Goal: Task Accomplishment & Management: Use online tool/utility

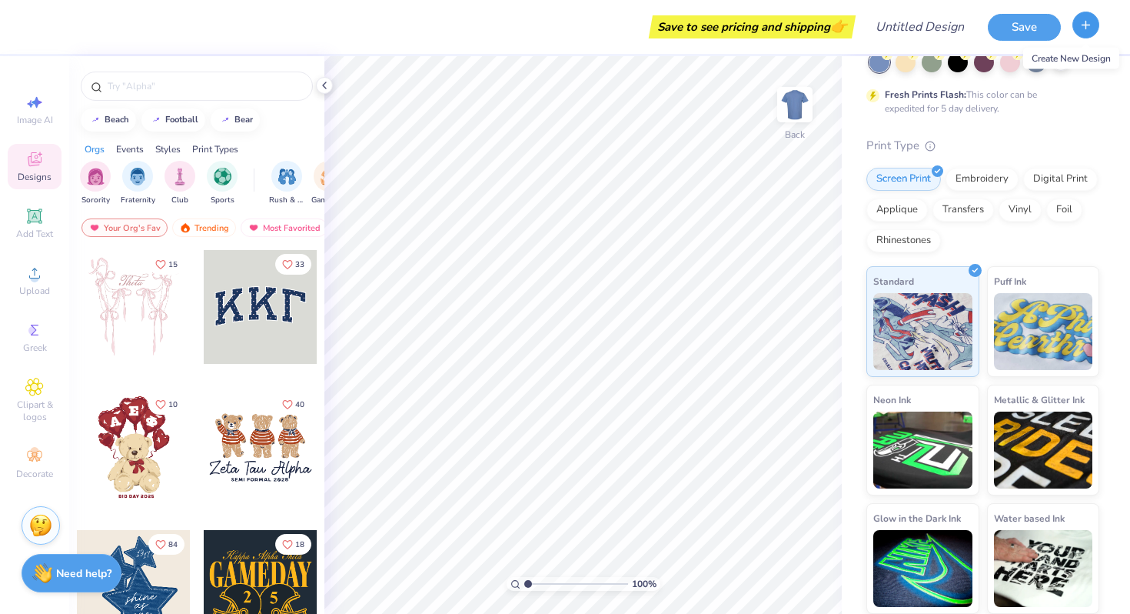
click at [1086, 24] on line "button" at bounding box center [1086, 25] width 0 height 8
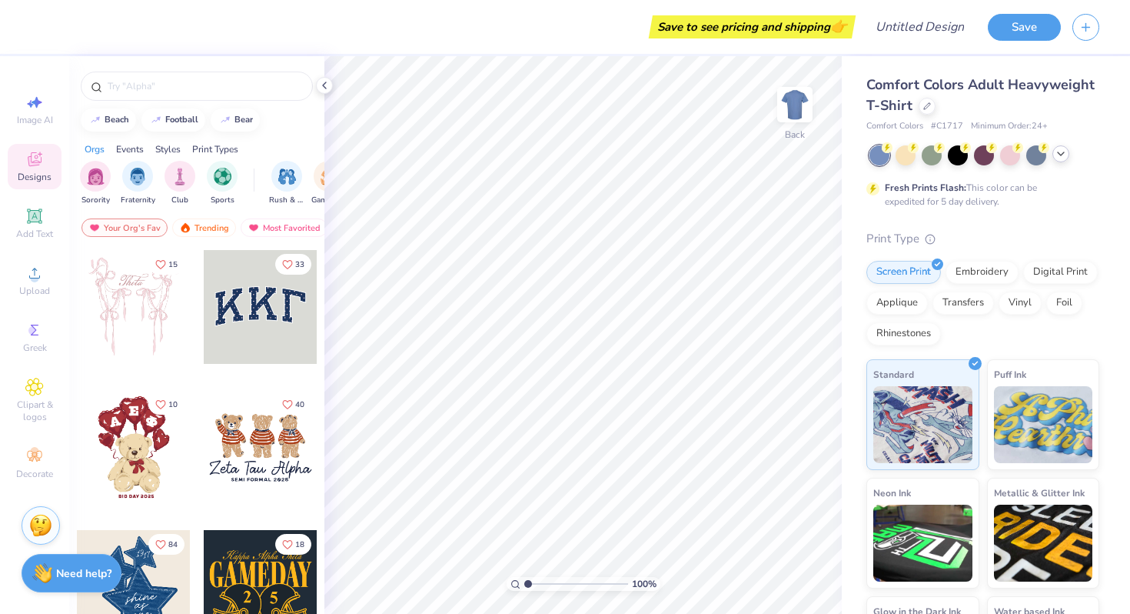
click at [1059, 154] on polyline at bounding box center [1061, 153] width 6 height 3
click at [1089, 31] on icon "button" at bounding box center [1085, 24] width 13 height 13
click at [1090, 24] on icon "button" at bounding box center [1085, 24] width 13 height 13
click at [1083, 28] on icon "button" at bounding box center [1085, 24] width 13 height 13
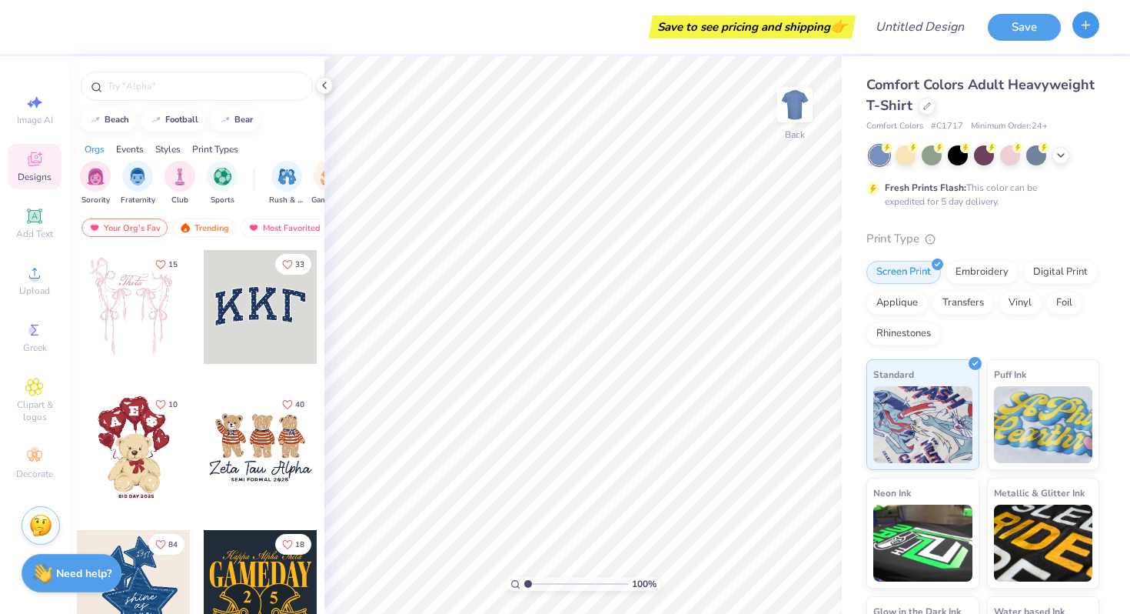
click at [1087, 34] on button "button" at bounding box center [1086, 25] width 27 height 27
click at [1076, 58] on div "Comfort Colors Adult Heavyweight T-Shirt Comfort Colors # C1717 Minimum Order: …" at bounding box center [986, 381] width 288 height 650
click at [1084, 35] on button "button" at bounding box center [1086, 25] width 27 height 27
click at [910, 104] on span "Comfort Colors Adult Heavyweight T-Shirt" at bounding box center [980, 94] width 228 height 39
click at [925, 104] on icon at bounding box center [927, 104] width 6 height 6
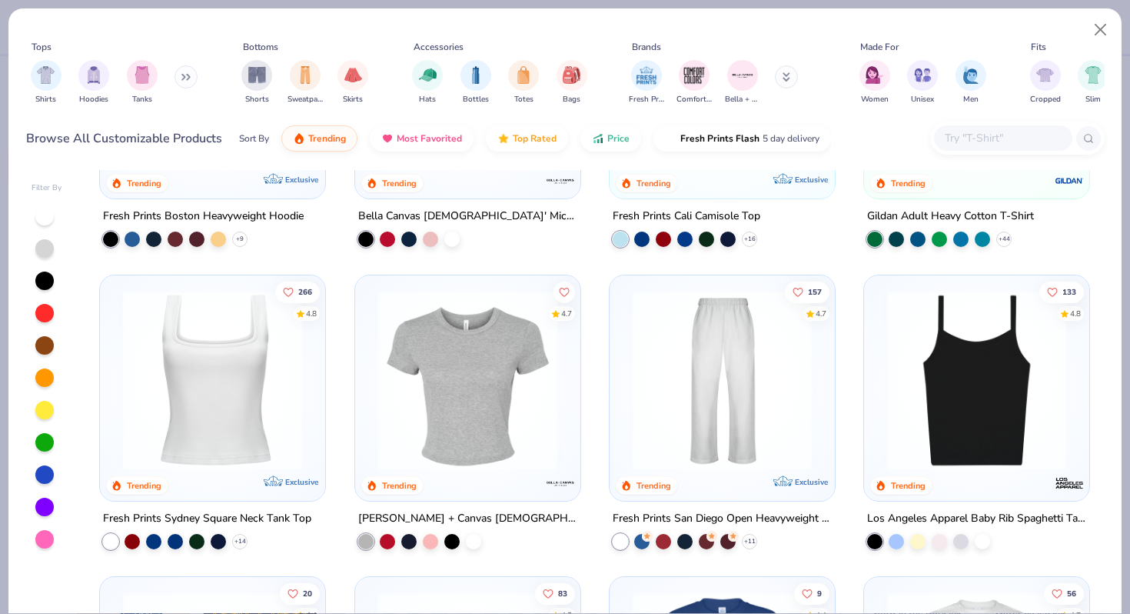
scroll to position [750, 0]
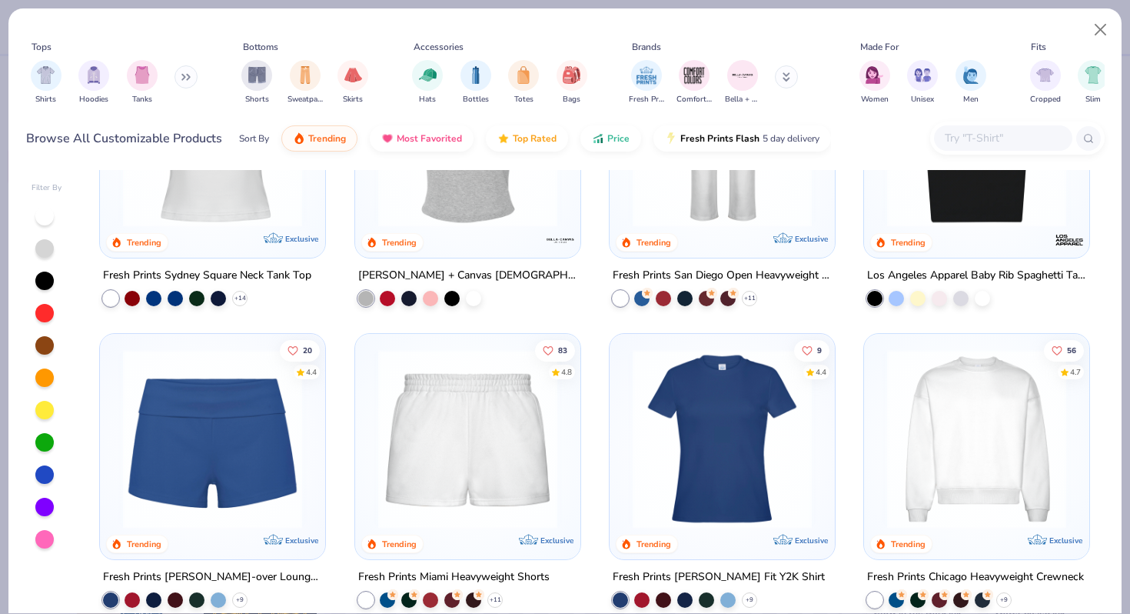
click at [185, 69] on button at bounding box center [186, 76] width 23 height 23
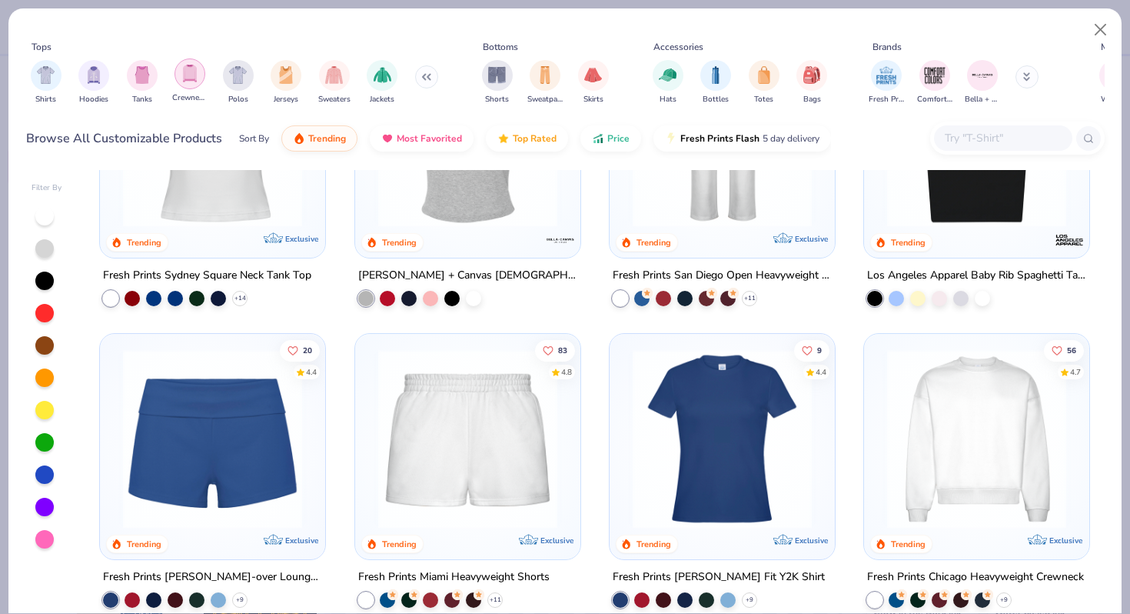
click at [186, 82] on div "filter for Crewnecks" at bounding box center [190, 73] width 31 height 31
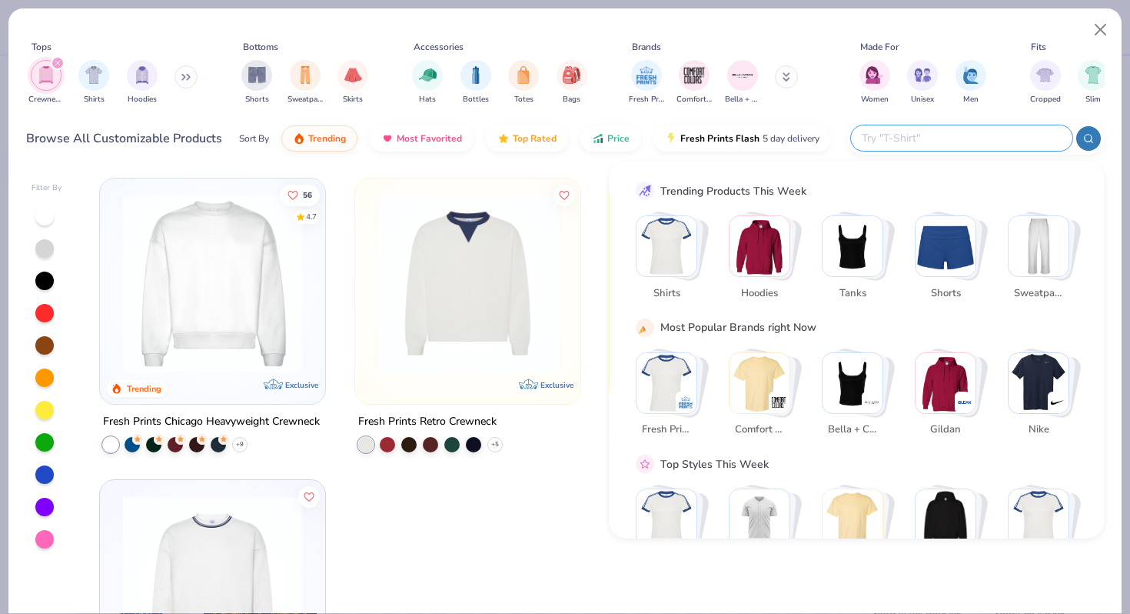
click at [975, 144] on input "text" at bounding box center [960, 138] width 201 height 18
type input "Quarter zip"
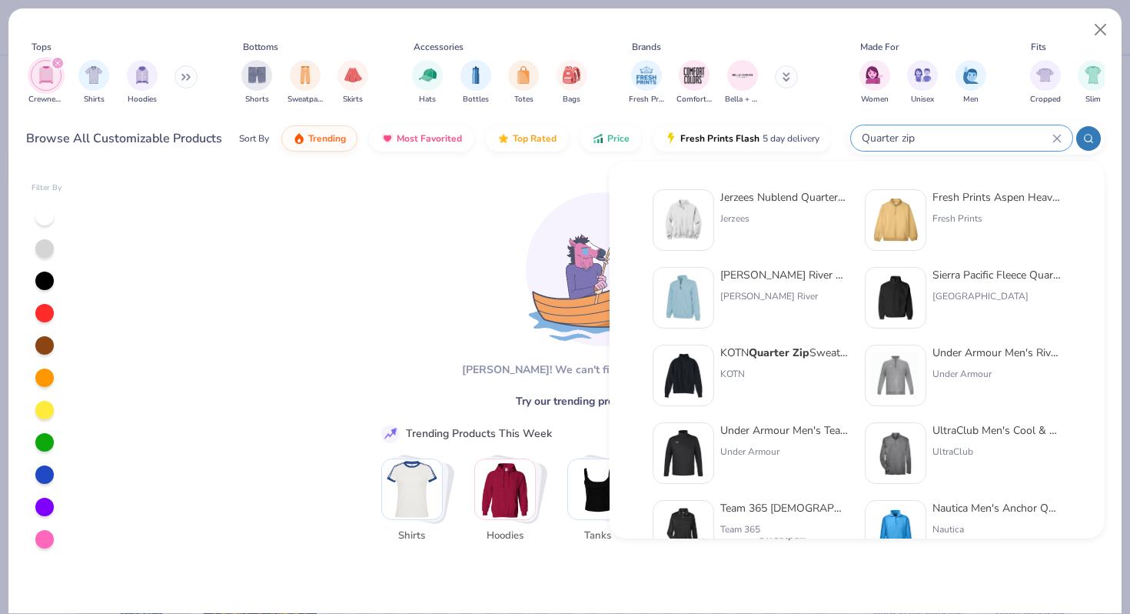
click at [810, 230] on div "Jerzees Nublend Quarter-Zip Cadet Collar Sweatshirt Jerzees" at bounding box center [784, 220] width 129 height 62
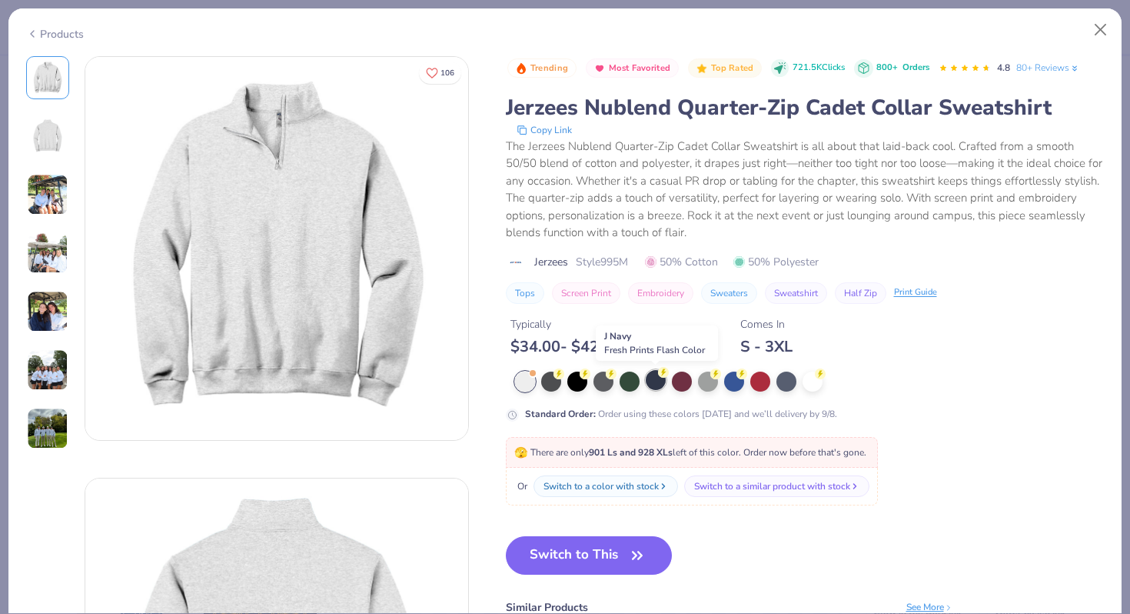
click at [647, 382] on div at bounding box center [656, 380] width 20 height 20
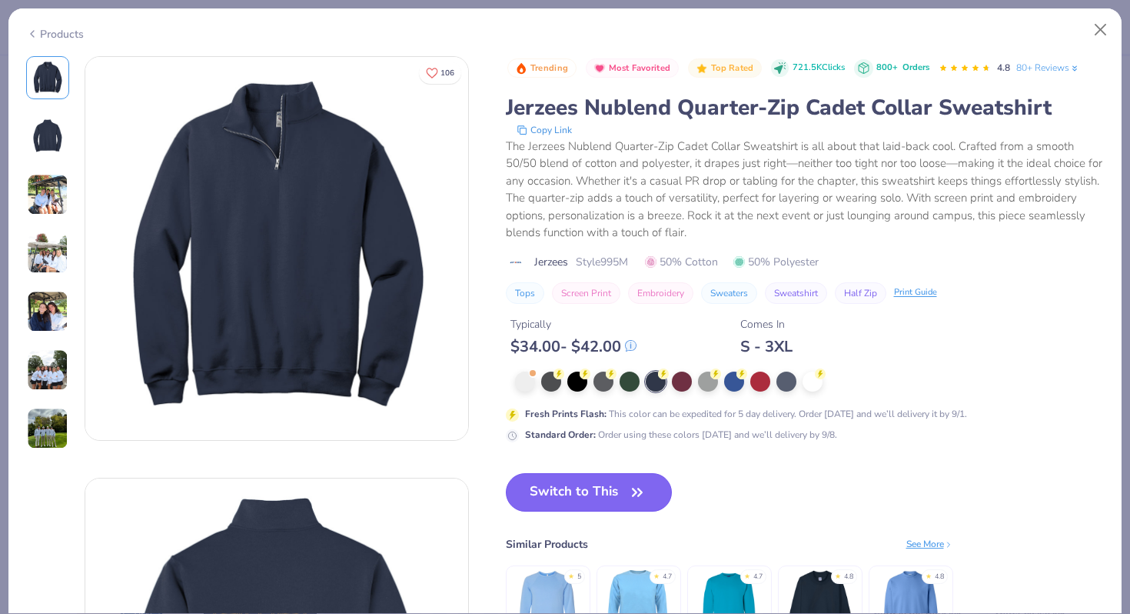
click at [584, 497] on button "Switch to This" at bounding box center [589, 492] width 167 height 38
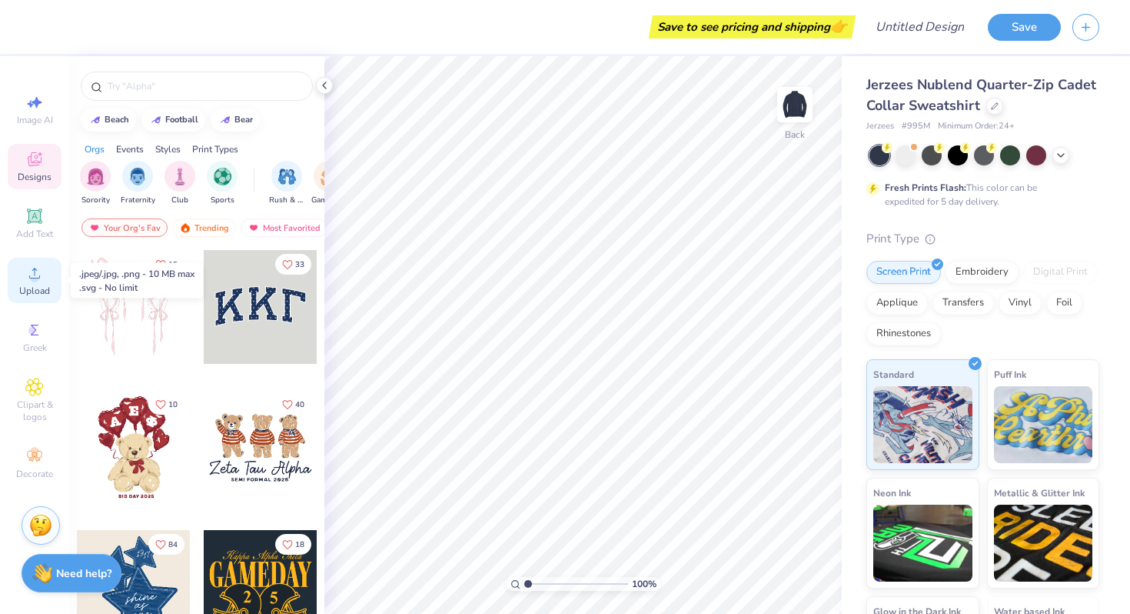
click at [34, 294] on span "Upload" at bounding box center [34, 290] width 31 height 12
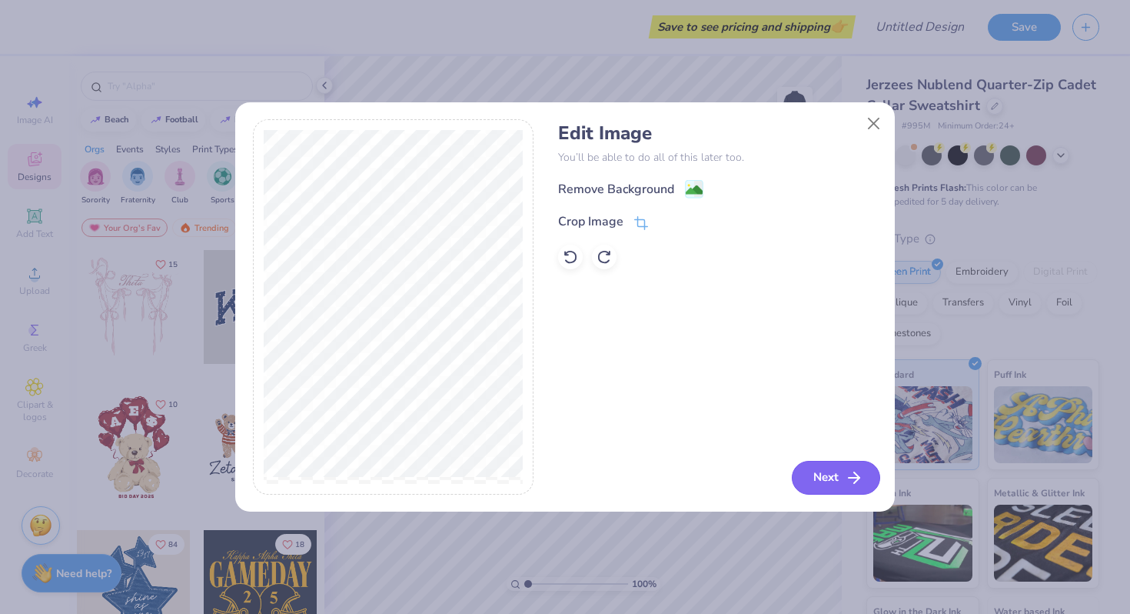
click at [817, 488] on button "Next" at bounding box center [836, 478] width 88 height 34
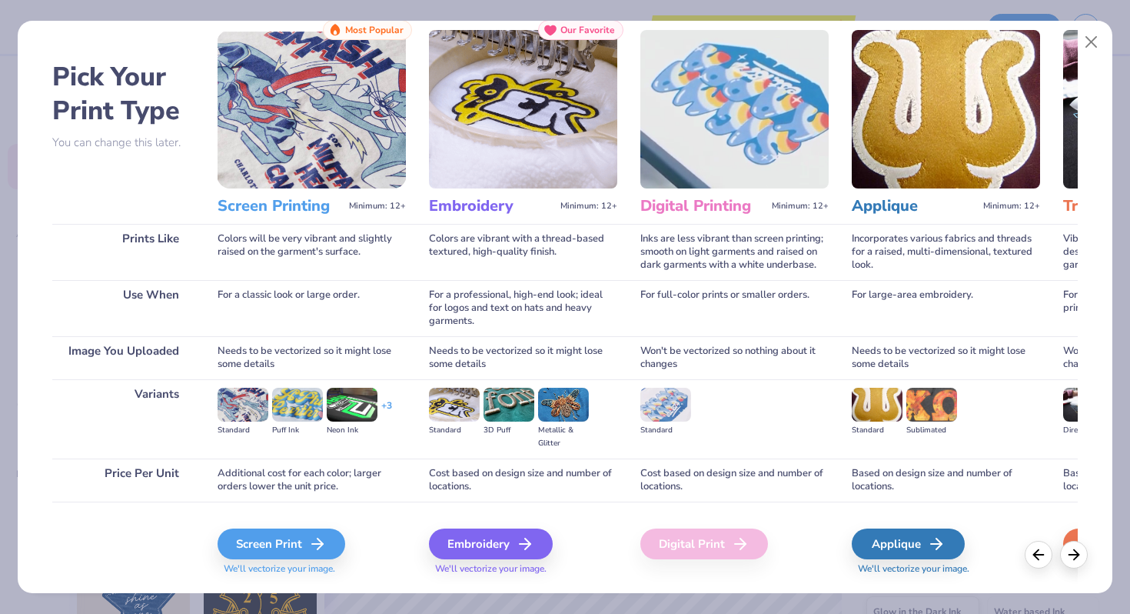
scroll to position [0, 5]
